Goal: Obtain resource: Download file/media

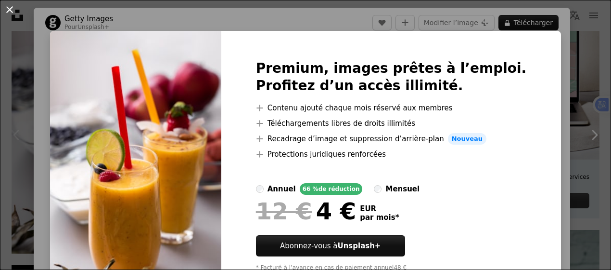
click at [5, 11] on button "An X shape" at bounding box center [10, 10] width 12 height 12
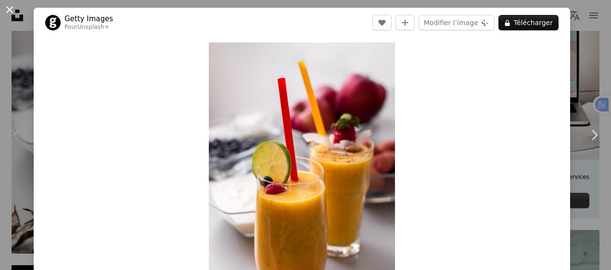
click at [12, 8] on button "An X shape" at bounding box center [10, 10] width 12 height 12
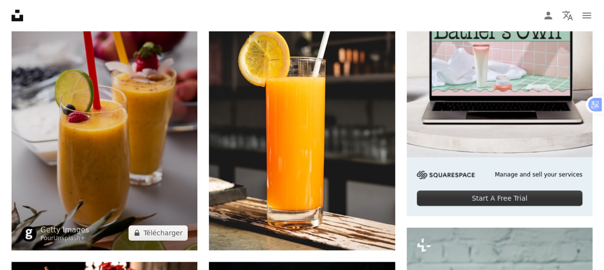
click at [108, 136] on img at bounding box center [105, 110] width 186 height 279
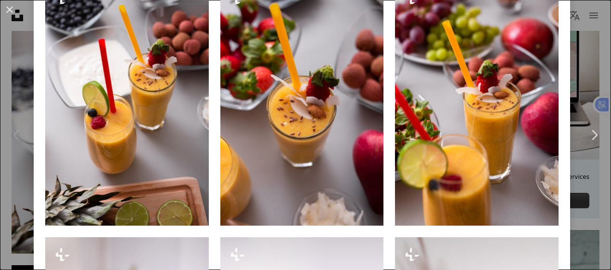
scroll to position [709, 0]
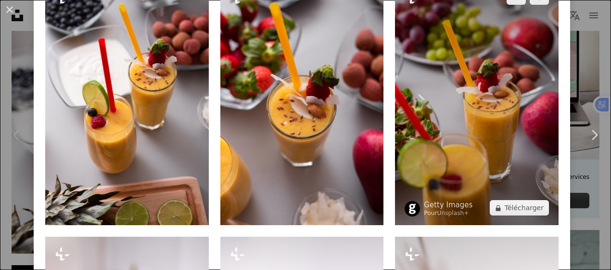
click at [479, 132] on img at bounding box center [477, 102] width 164 height 245
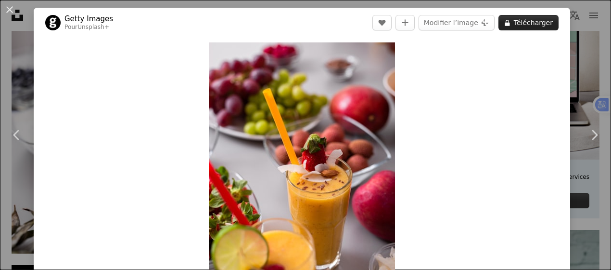
click at [516, 19] on button "A lock Télécharger" at bounding box center [529, 22] width 60 height 15
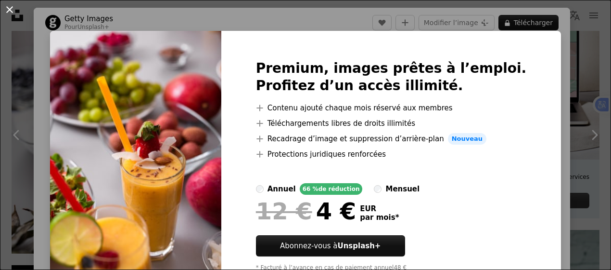
click at [10, 8] on button "An X shape" at bounding box center [10, 10] width 12 height 12
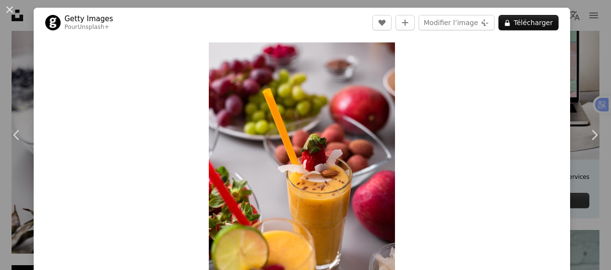
click at [10, 8] on button "An X shape" at bounding box center [10, 10] width 12 height 12
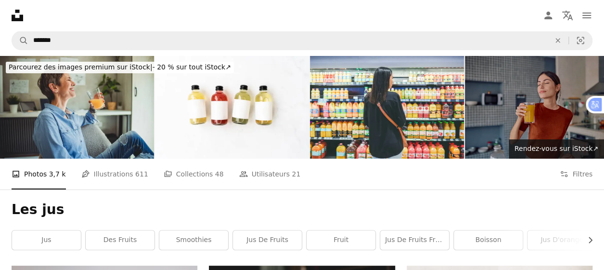
click at [517, 125] on img at bounding box center [542, 107] width 154 height 103
